Goal: Information Seeking & Learning: Learn about a topic

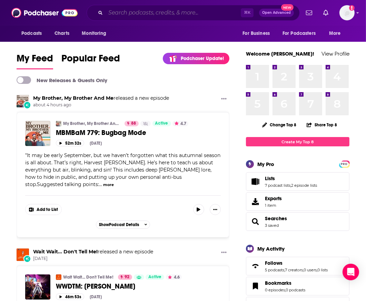
click at [181, 11] on input "Search podcasts, credits, & more..." at bounding box center [173, 12] width 135 height 11
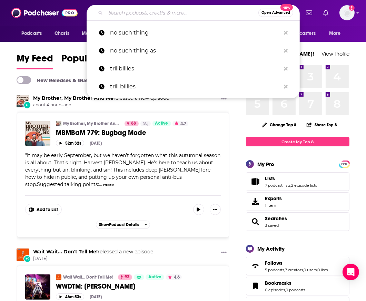
click at [181, 11] on input "Search podcasts, credits, & more..." at bounding box center [182, 12] width 153 height 11
click at [181, 12] on input "Search podcasts, credits, & more..." at bounding box center [182, 12] width 153 height 11
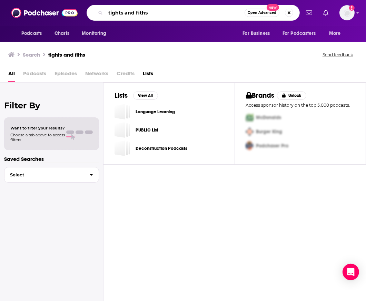
click at [177, 16] on input "tights and fiths" at bounding box center [175, 12] width 139 height 11
type input "tights and fights"
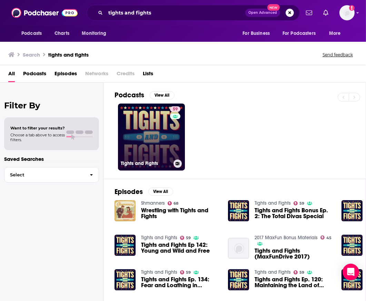
click at [145, 120] on link "59 Tights and Fights" at bounding box center [151, 136] width 67 height 67
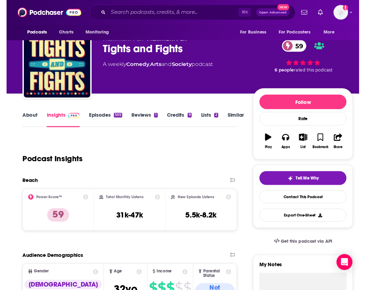
scroll to position [17, 0]
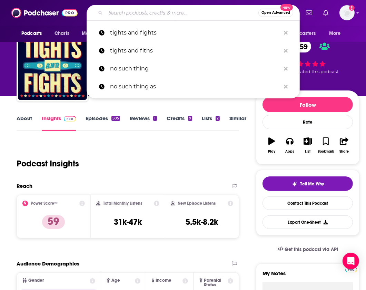
click at [143, 12] on input "Search podcasts, credits, & more..." at bounding box center [182, 12] width 153 height 11
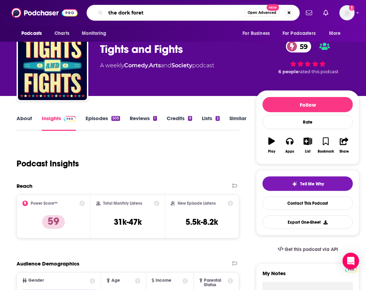
type input "the dork forets"
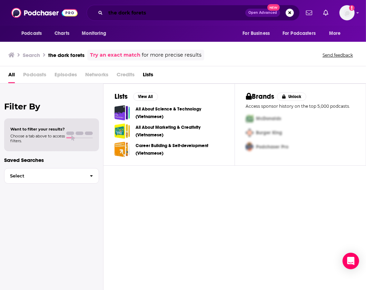
click at [162, 8] on input "the dork forets" at bounding box center [176, 12] width 140 height 11
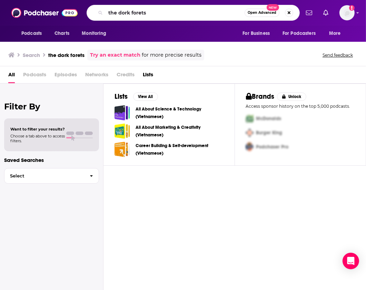
click at [175, 19] on div "the dork forets Open Advanced New" at bounding box center [193, 13] width 213 height 16
click at [171, 15] on input "the dork forets" at bounding box center [175, 12] width 139 height 11
type input "the dork forest"
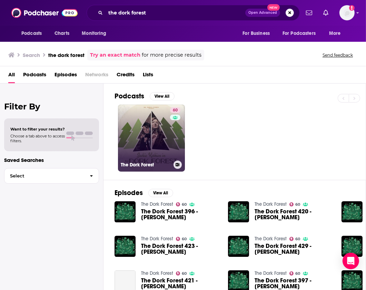
click at [142, 113] on link "60 The Dork Forest" at bounding box center [151, 138] width 67 height 67
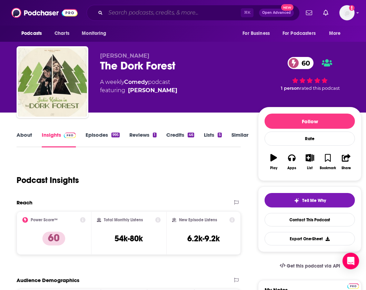
click at [170, 17] on input "Search podcasts, credits, & more..." at bounding box center [173, 12] width 135 height 11
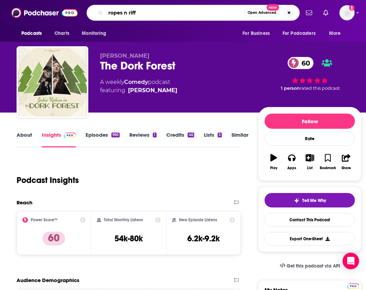
type input "ropes n riffs"
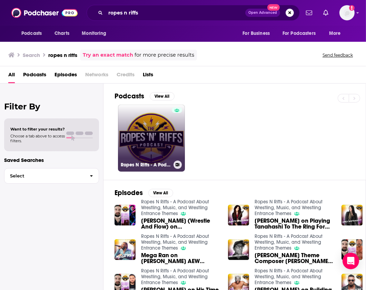
click at [144, 130] on link "Ropes N Riffs - A Podcast About Wrestling, Music, and Wrestling Entrance Themes" at bounding box center [151, 138] width 67 height 67
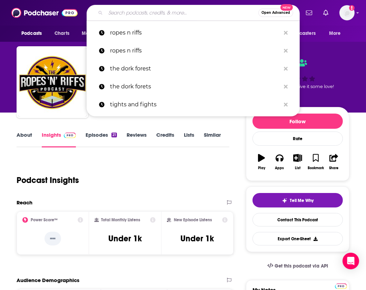
click at [158, 16] on input "Search podcasts, credits, & more..." at bounding box center [182, 12] width 153 height 11
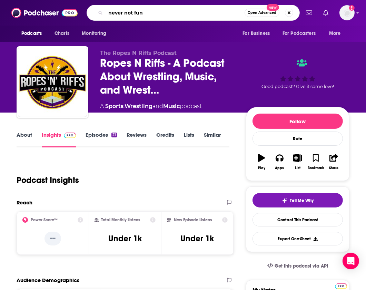
type input "never not funy"
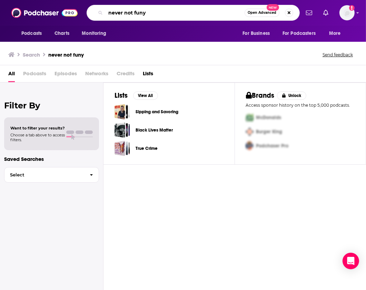
click at [142, 13] on input "never not funy" at bounding box center [175, 12] width 139 height 11
type input "never not funny"
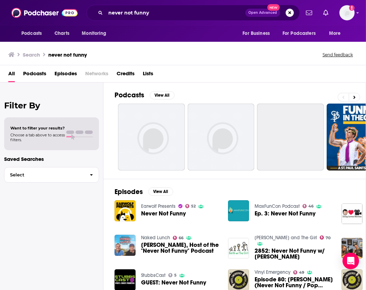
click at [128, 209] on img "Never Not Funny" at bounding box center [125, 210] width 21 height 21
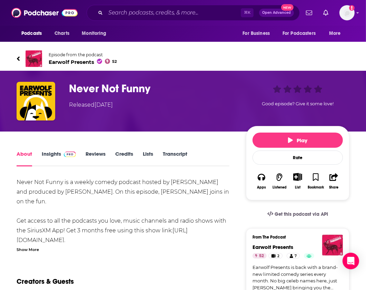
click at [44, 150] on link "Insights" at bounding box center [59, 158] width 34 height 16
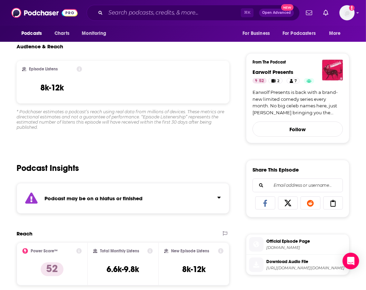
scroll to position [211, 0]
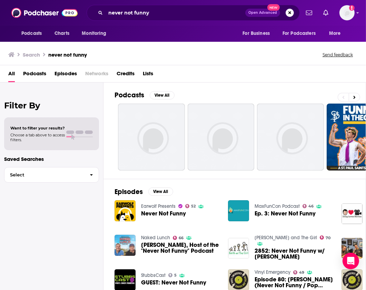
click at [40, 70] on span "Podcasts" at bounding box center [34, 75] width 23 height 14
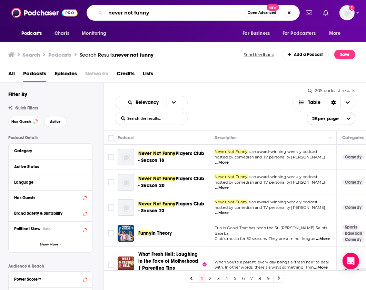
click at [148, 10] on input "never not funny" at bounding box center [175, 12] width 139 height 11
click at [148, 11] on input "never not funny" at bounding box center [175, 12] width 139 height 11
type input "Minnesota now"
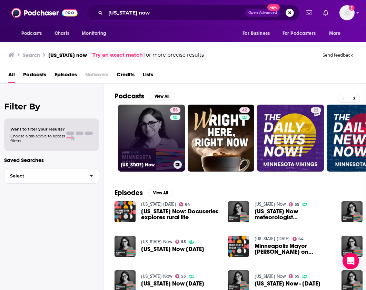
click at [130, 125] on link "55 Minnesota Now" at bounding box center [151, 138] width 67 height 67
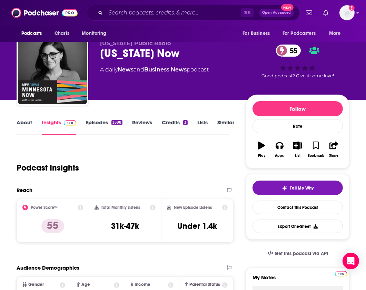
scroll to position [14, 0]
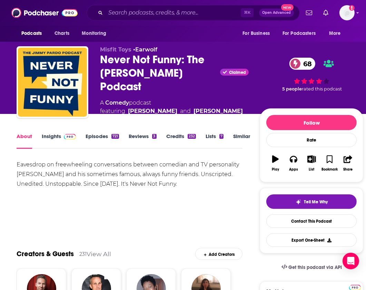
click at [58, 133] on link "Insights" at bounding box center [59, 141] width 34 height 16
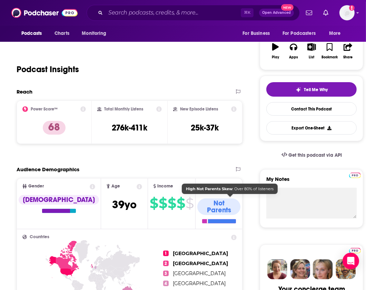
scroll to position [26, 0]
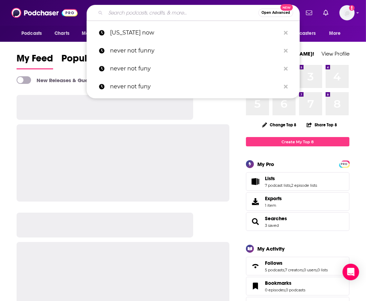
click at [143, 12] on input "Search podcasts, credits, & more..." at bounding box center [182, 12] width 153 height 11
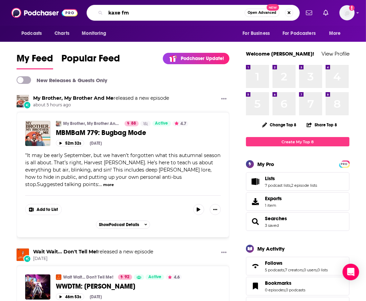
type input "kaxe fm"
